Goal: Find contact information: Find contact information

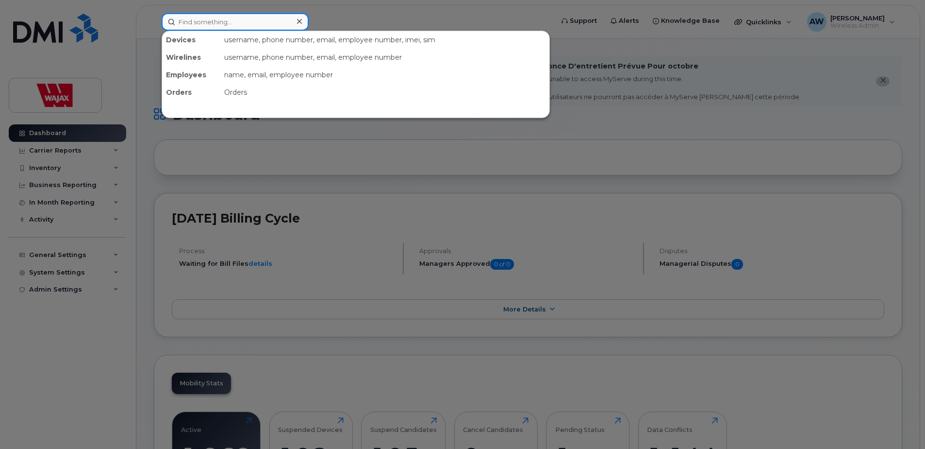
click at [254, 18] on input at bounding box center [235, 21] width 147 height 17
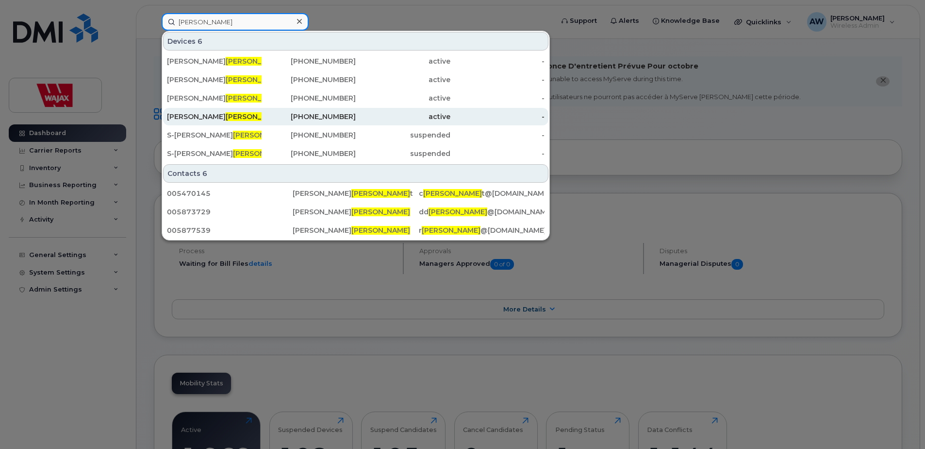
type input "ecker"
click at [264, 112] on div "204-981-5645" at bounding box center [309, 117] width 95 height 10
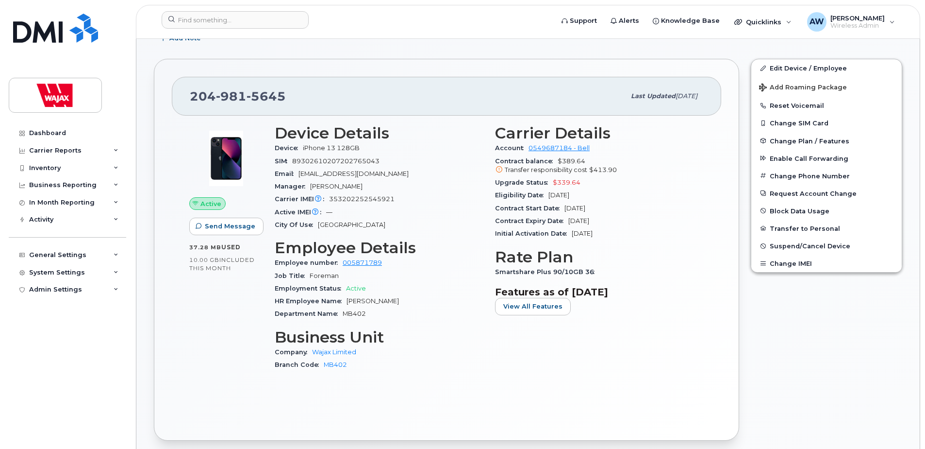
scroll to position [49, 0]
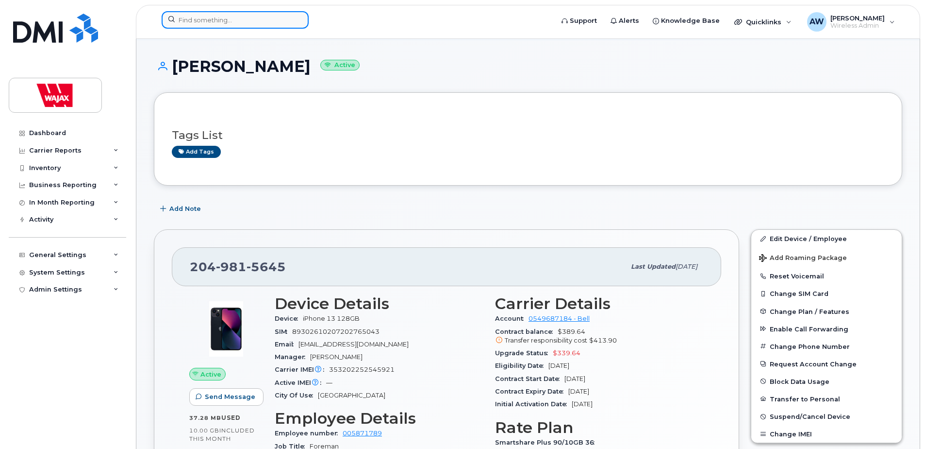
click at [219, 18] on input at bounding box center [235, 19] width 147 height 17
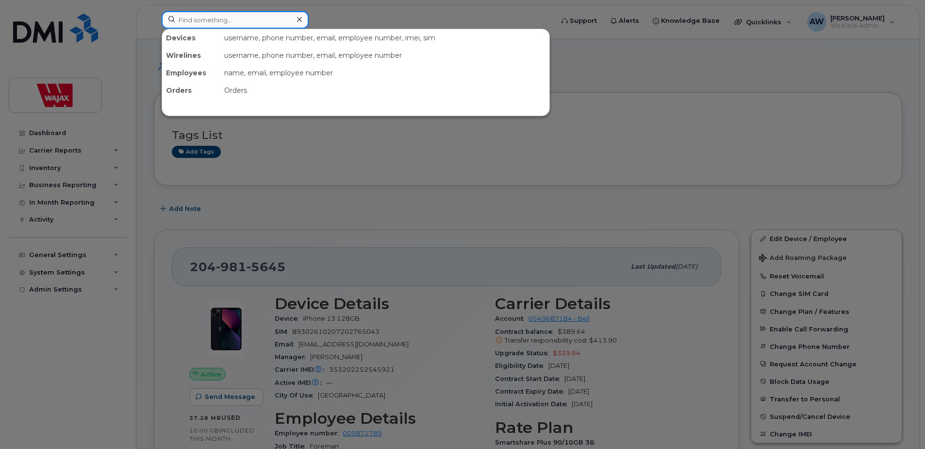
paste input "[PERSON_NAME]"
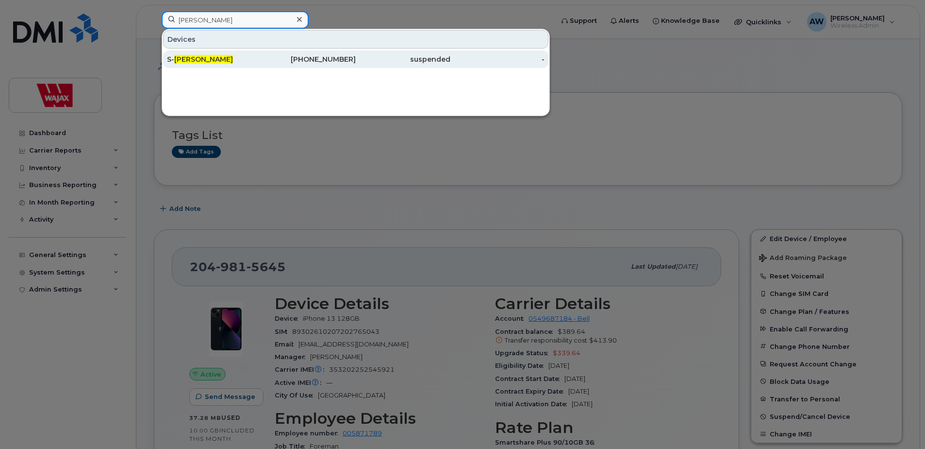
type input "[PERSON_NAME]"
click at [239, 53] on div "S- Steve Ecker" at bounding box center [214, 58] width 95 height 17
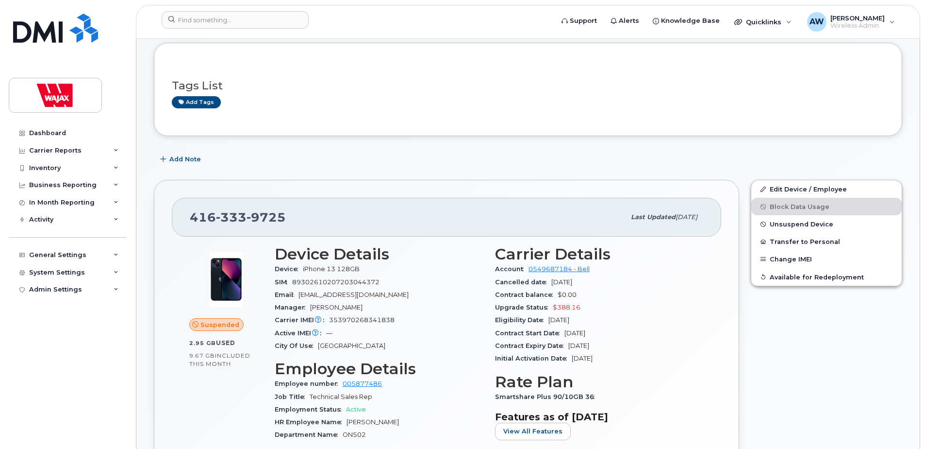
scroll to position [49, 0]
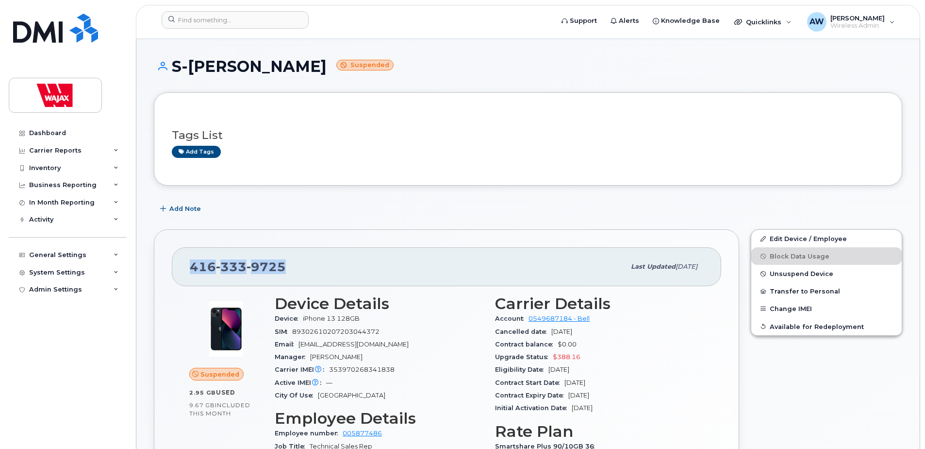
drag, startPoint x: 267, startPoint y: 263, endPoint x: 189, endPoint y: 264, distance: 77.7
click at [189, 264] on div "[PHONE_NUMBER] Last updated [DATE]" at bounding box center [447, 266] width 550 height 39
copy span "[PHONE_NUMBER]"
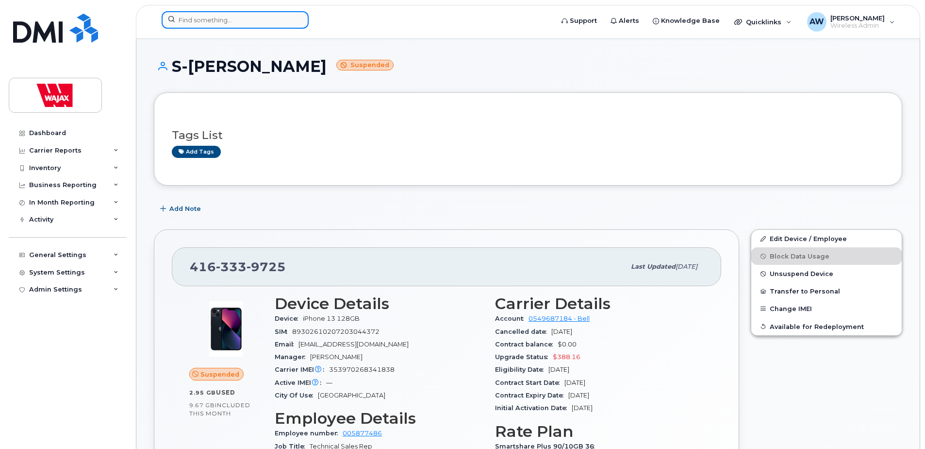
click at [242, 25] on input at bounding box center [235, 19] width 147 height 17
paste input "[PERSON_NAME]"
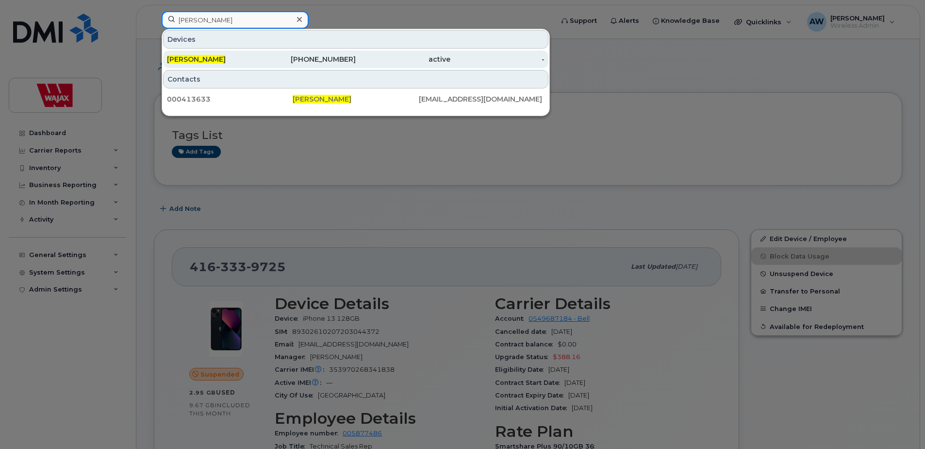
type input "[PERSON_NAME]"
click at [257, 63] on div "[PERSON_NAME]" at bounding box center [214, 59] width 95 height 10
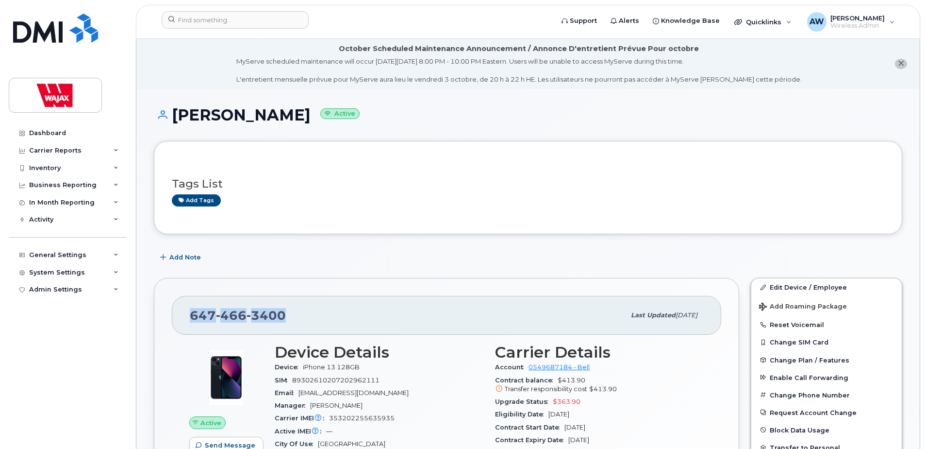
drag, startPoint x: 282, startPoint y: 320, endPoint x: 192, endPoint y: 315, distance: 90.4
click at [192, 315] on div "647 466 3400" at bounding box center [408, 315] width 436 height 20
copy span "647 466 3400"
